Goal: Navigation & Orientation: Find specific page/section

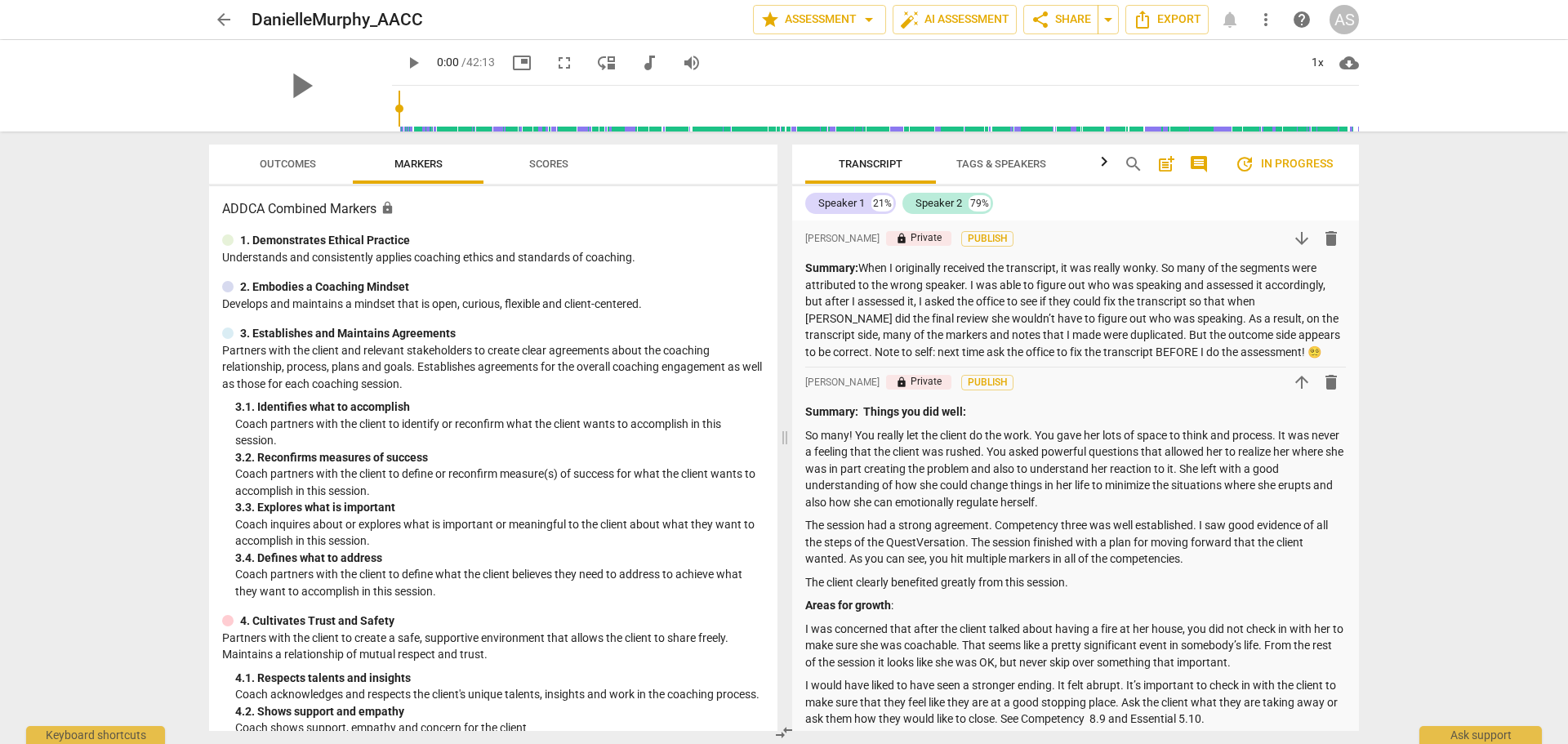
click at [228, 22] on span "arrow_back" at bounding box center [223, 19] width 20 height 20
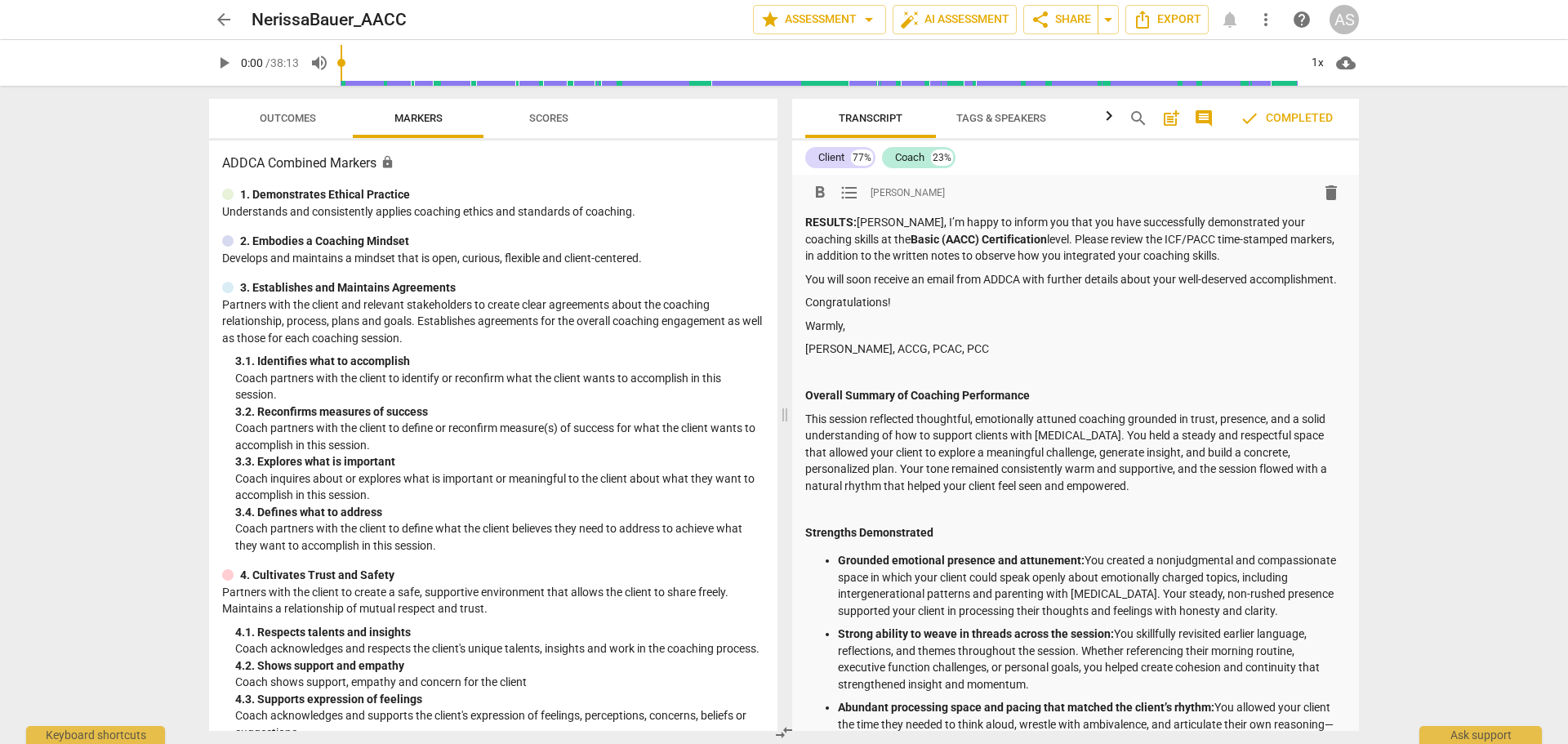
click at [219, 17] on span "arrow_back" at bounding box center [223, 19] width 20 height 20
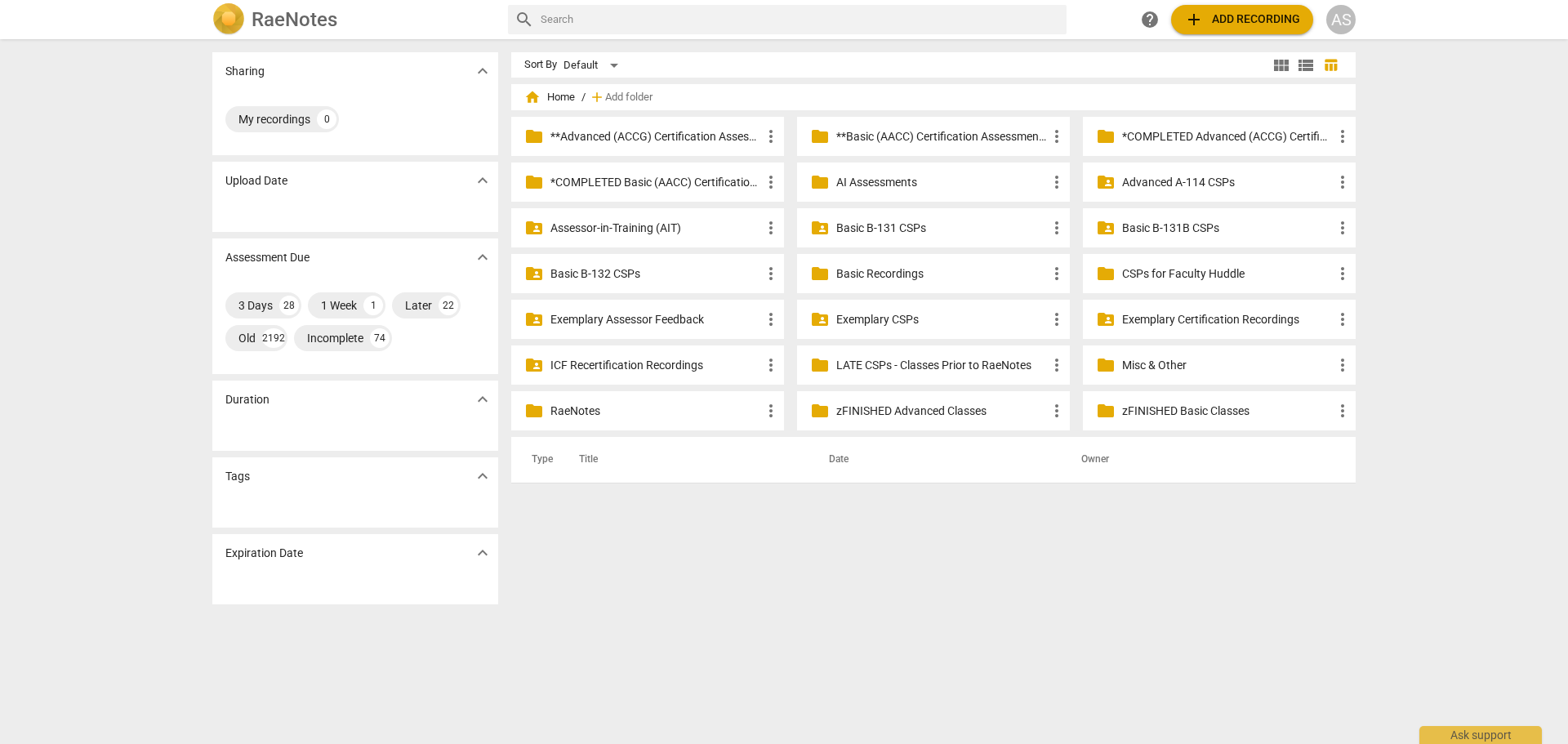
click at [330, 23] on h2 "RaeNotes" at bounding box center [294, 20] width 86 height 23
